Goal: Find specific page/section: Locate item on page

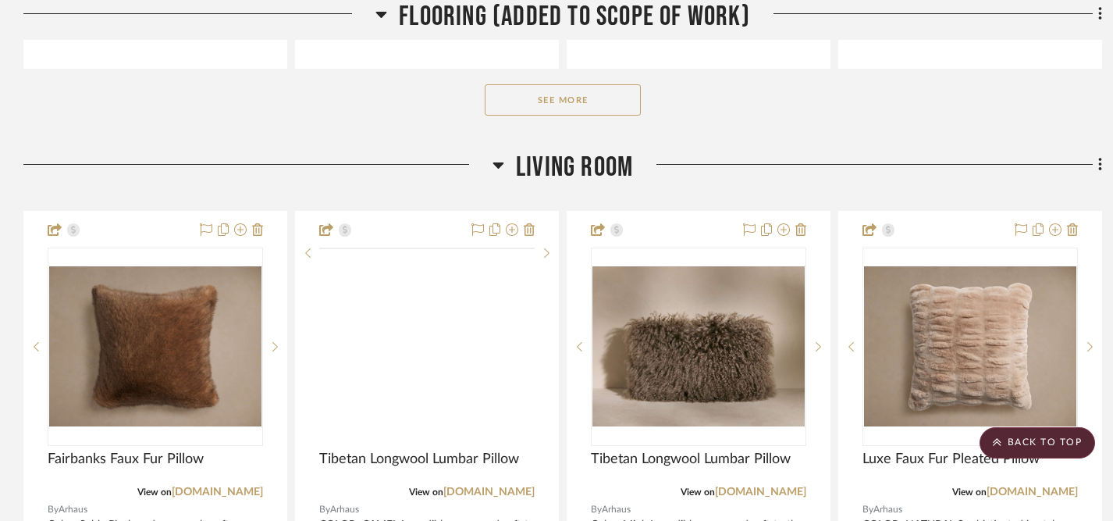
scroll to position [1919, 0]
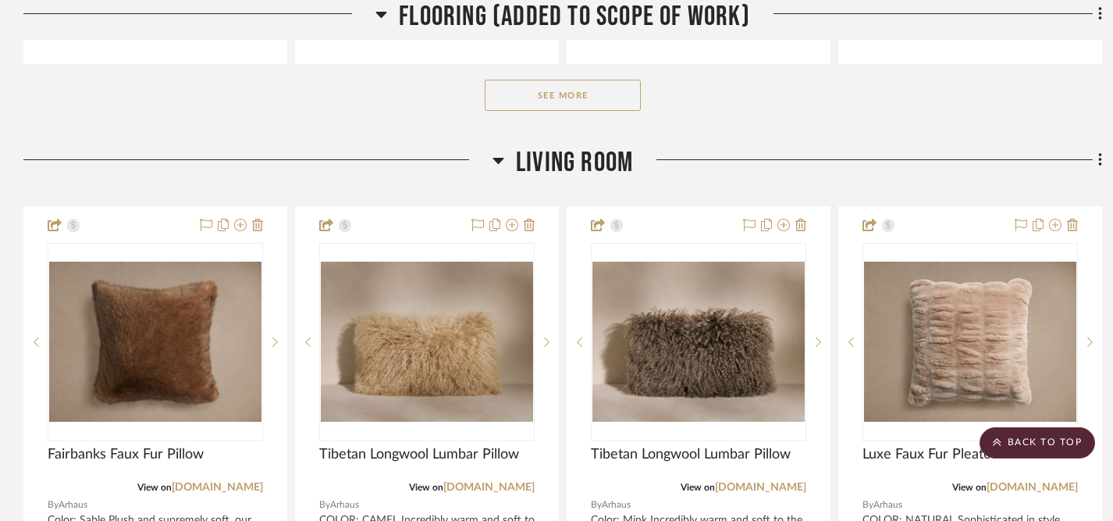
click at [555, 80] on button "See More" at bounding box center [563, 95] width 156 height 31
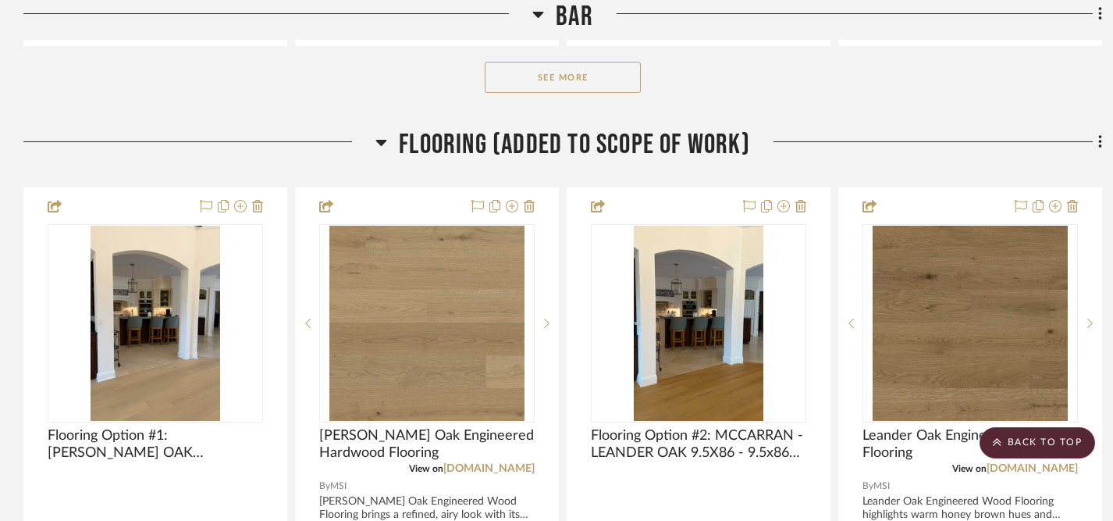
scroll to position [1109, 0]
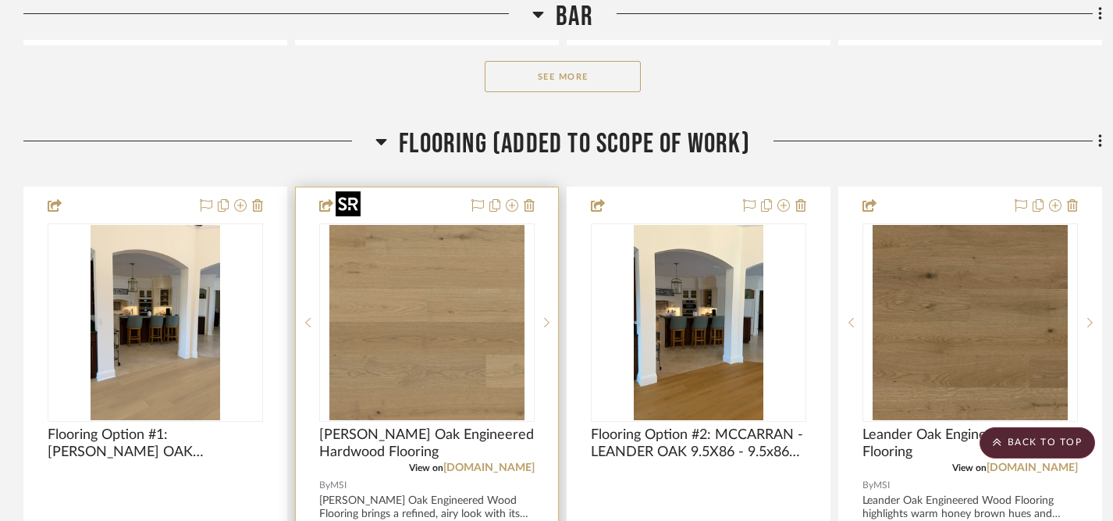
click at [440, 304] on img "0" at bounding box center [426, 322] width 195 height 195
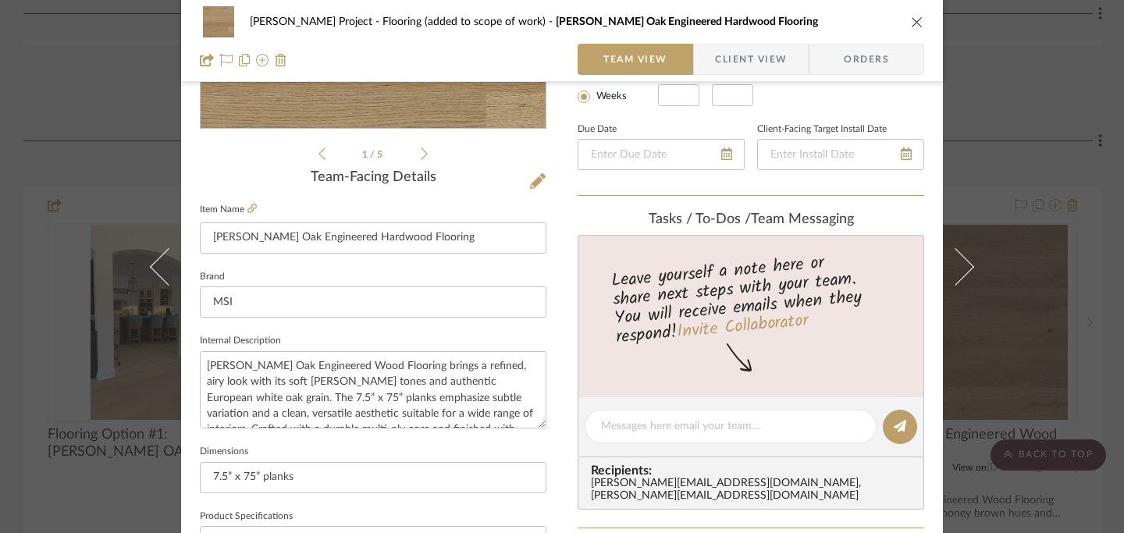
scroll to position [320, 0]
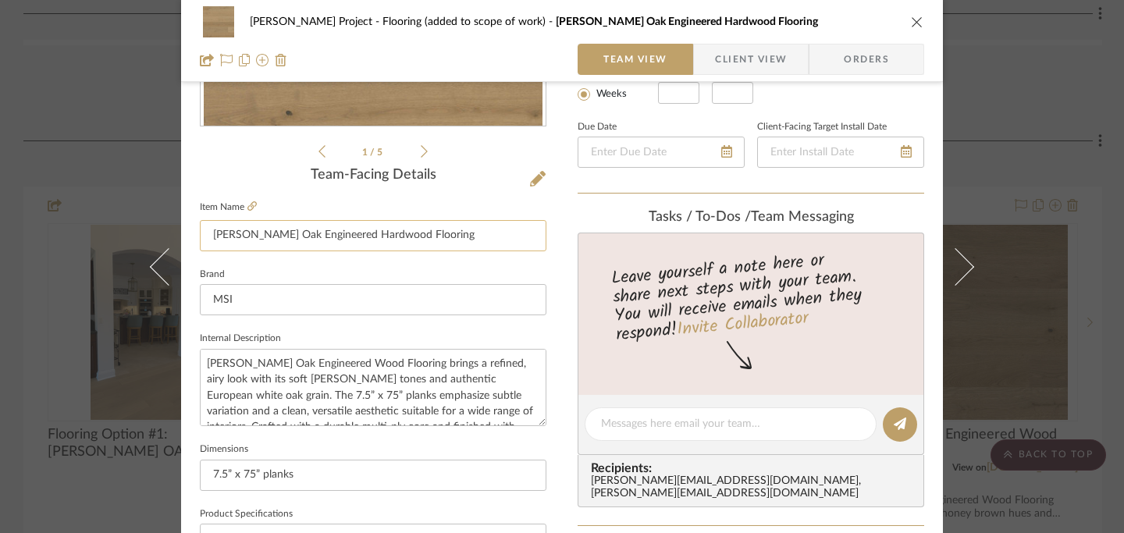
drag, startPoint x: 208, startPoint y: 237, endPoint x: 477, endPoint y: 230, distance: 268.6
click at [477, 230] on input "[PERSON_NAME] Oak Engineered Hardwood Flooring" at bounding box center [373, 235] width 347 height 31
click at [911, 25] on icon "close" at bounding box center [917, 22] width 12 height 12
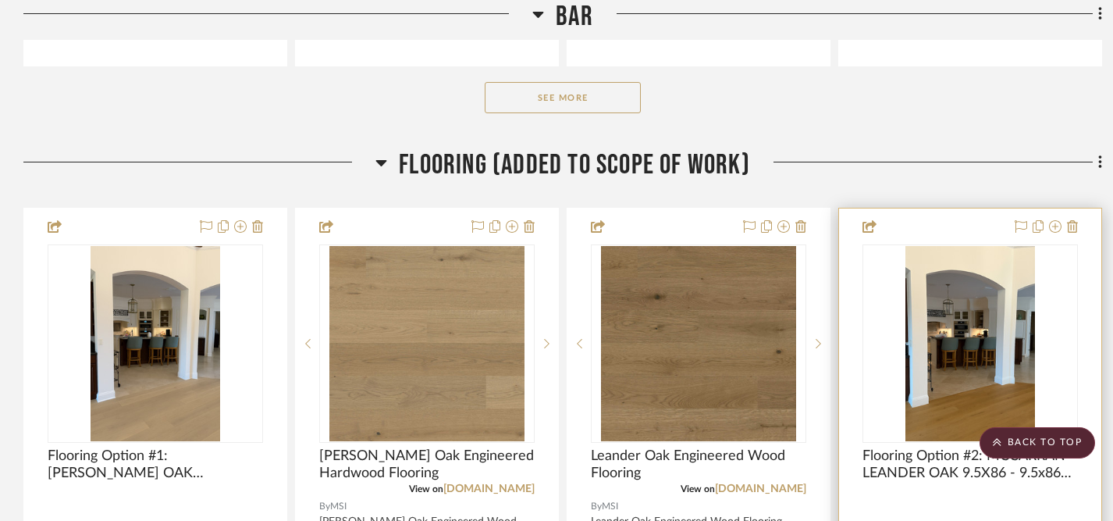
scroll to position [1081, 0]
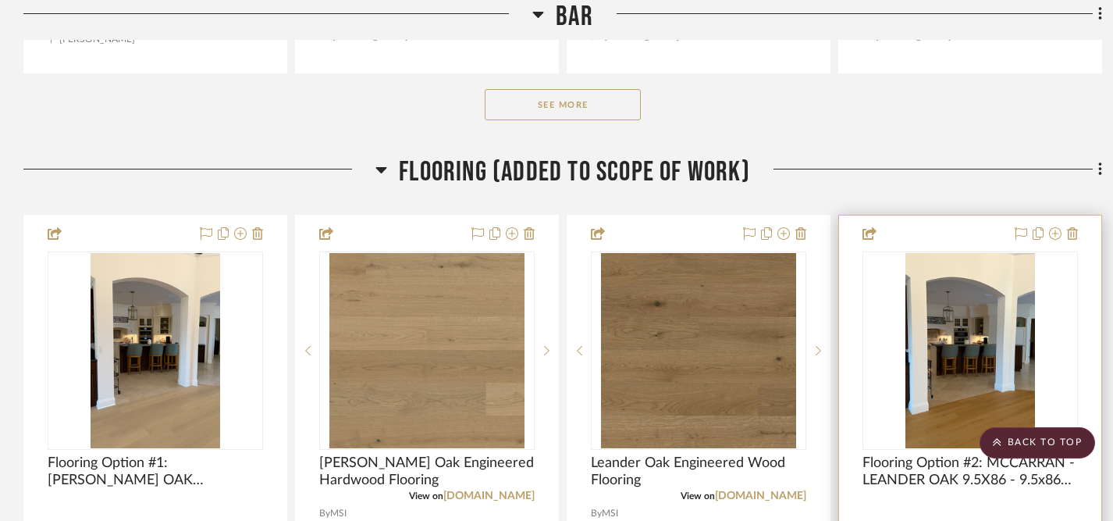
drag, startPoint x: 967, startPoint y: 107, endPoint x: 589, endPoint y: 127, distance: 378.4
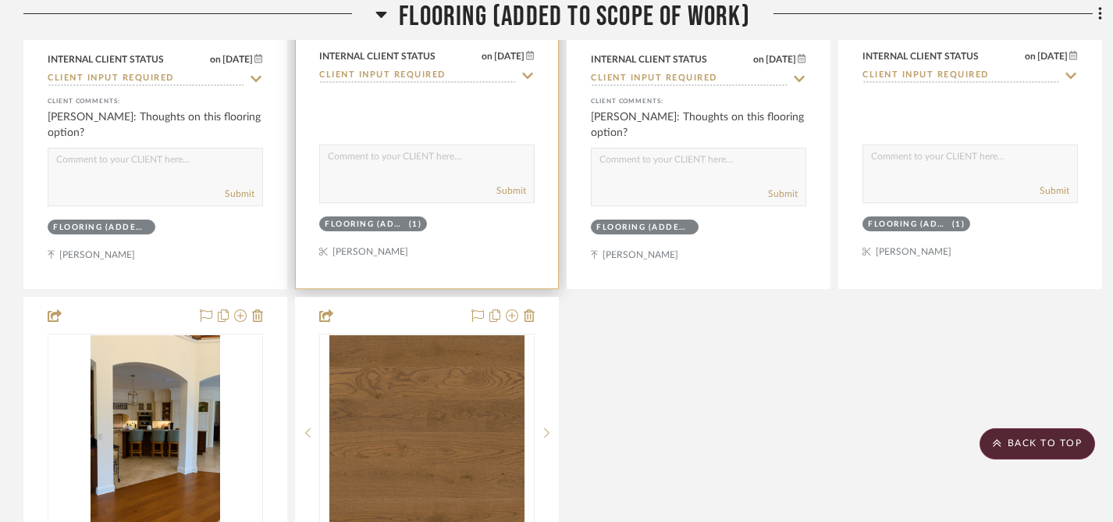
scroll to position [1545, 0]
